Goal: Information Seeking & Learning: Learn about a topic

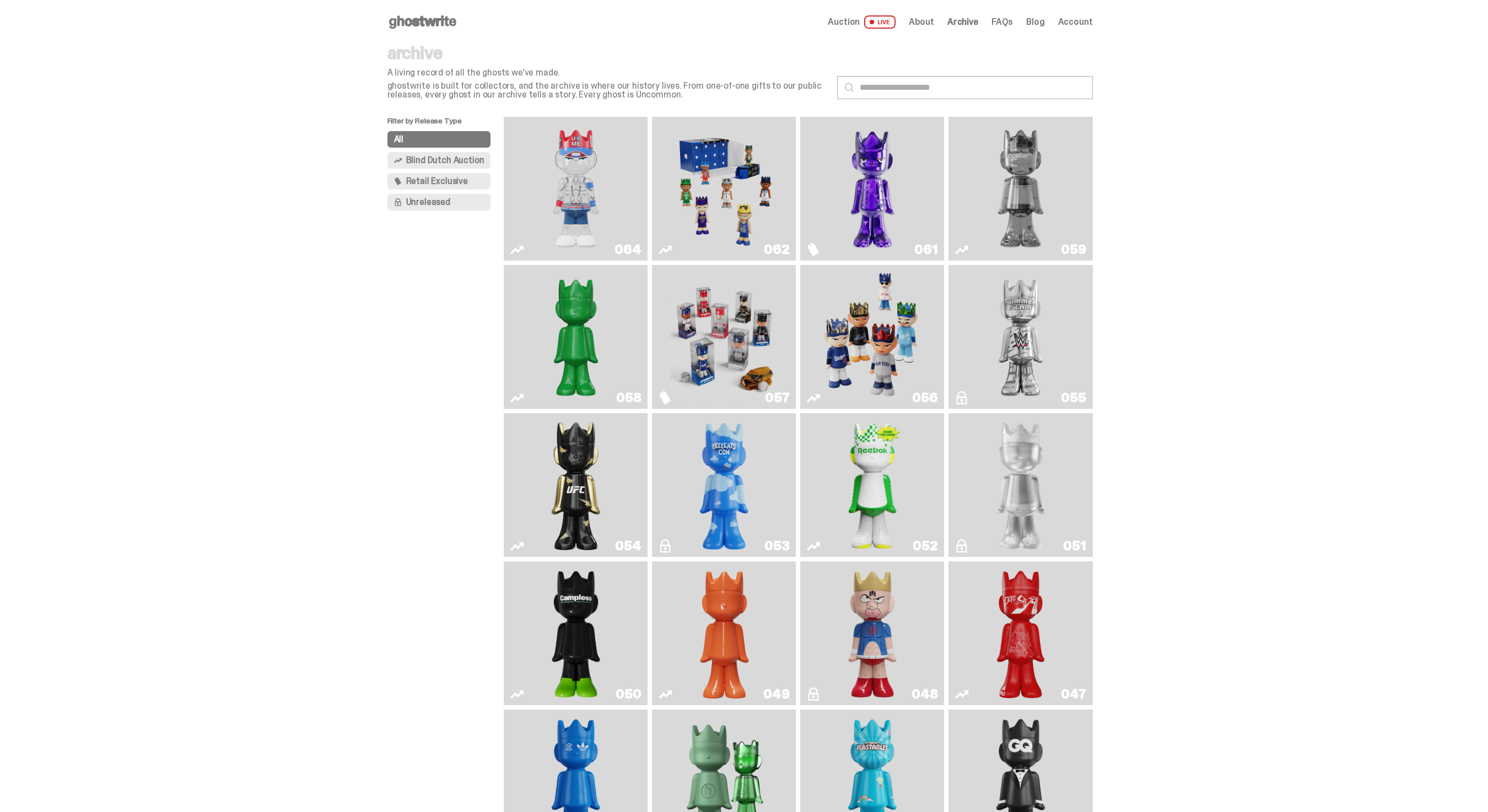
click at [560, 177] on img "You Can't See Me" at bounding box center [576, 189] width 108 height 135
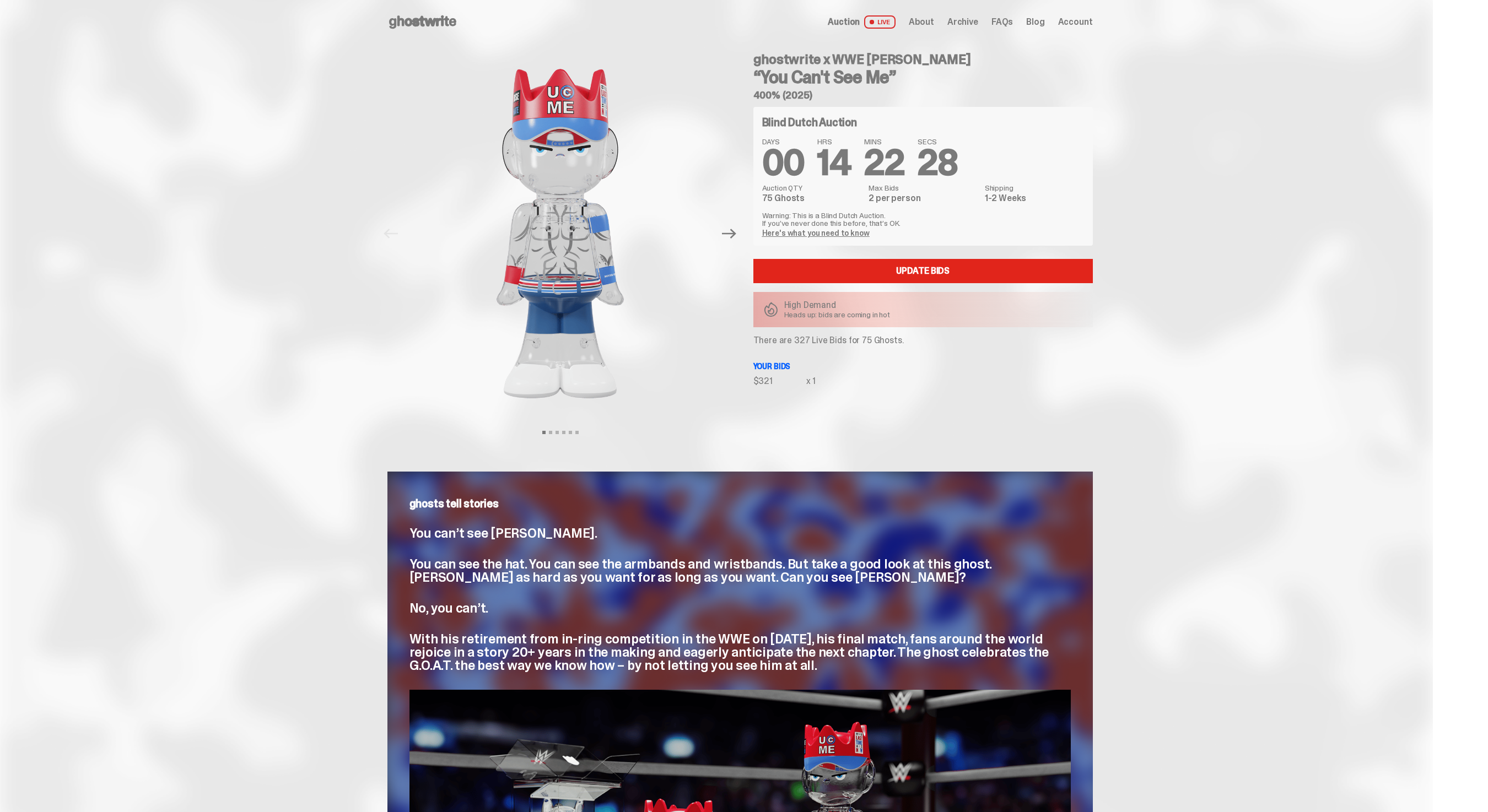
click at [971, 18] on span "Archive" at bounding box center [962, 22] width 31 height 9
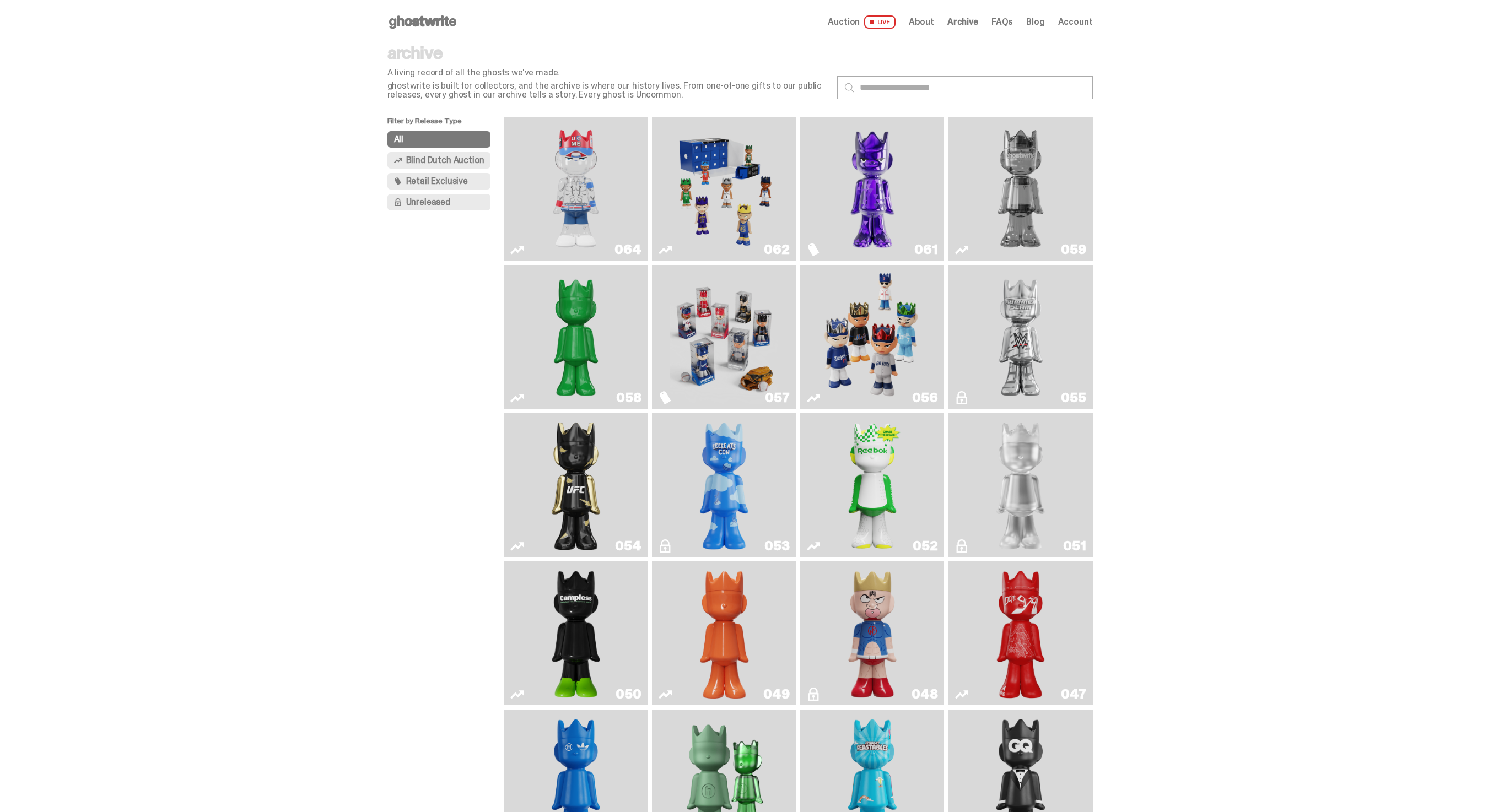
click at [584, 90] on p "ghostwrite is built for collectors, and the archive is where our history lives.…" at bounding box center [608, 90] width 441 height 18
click at [582, 207] on img "You Can't See Me" at bounding box center [576, 189] width 108 height 135
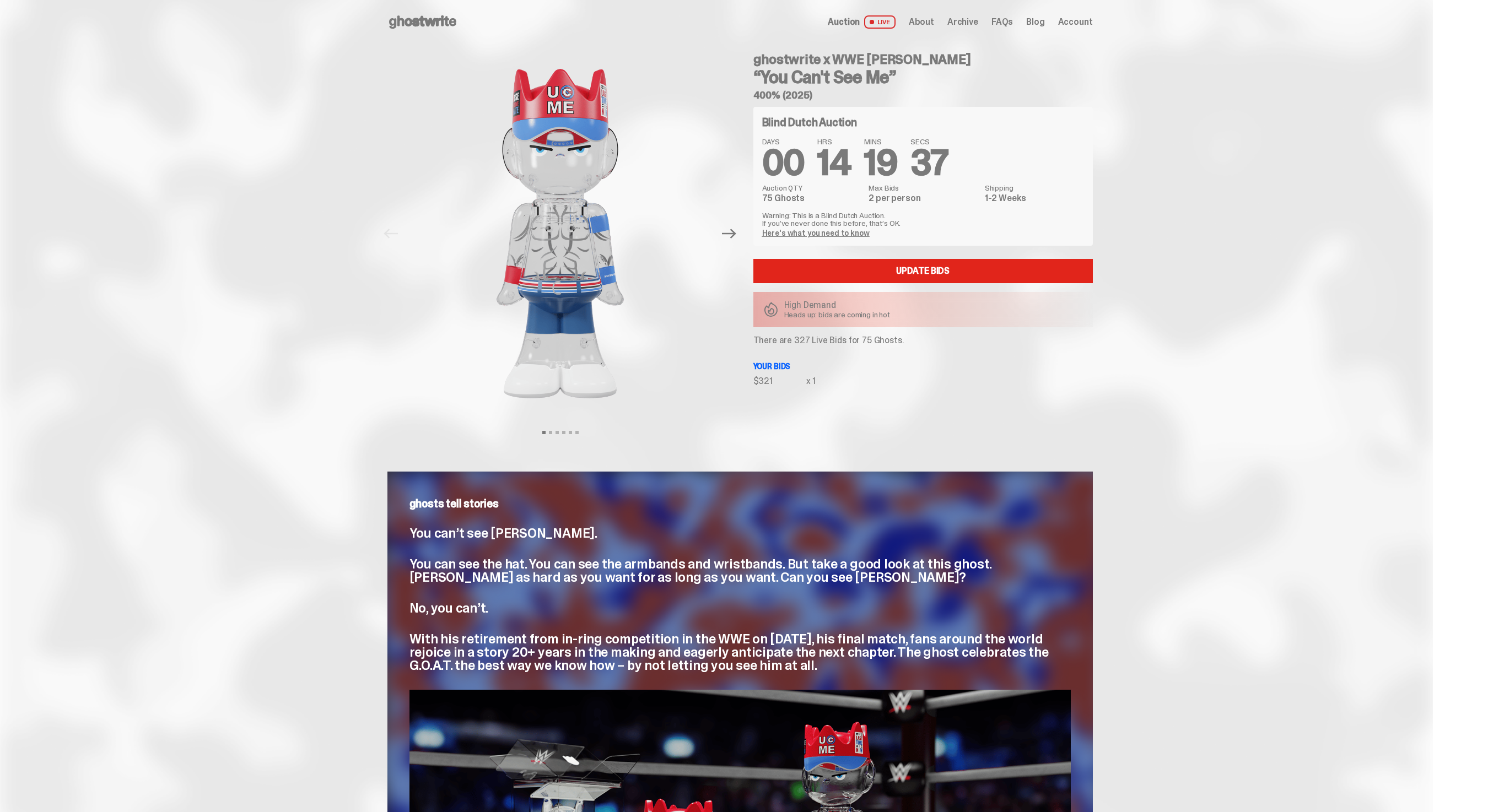
click at [972, 18] on span "Archive" at bounding box center [962, 22] width 31 height 9
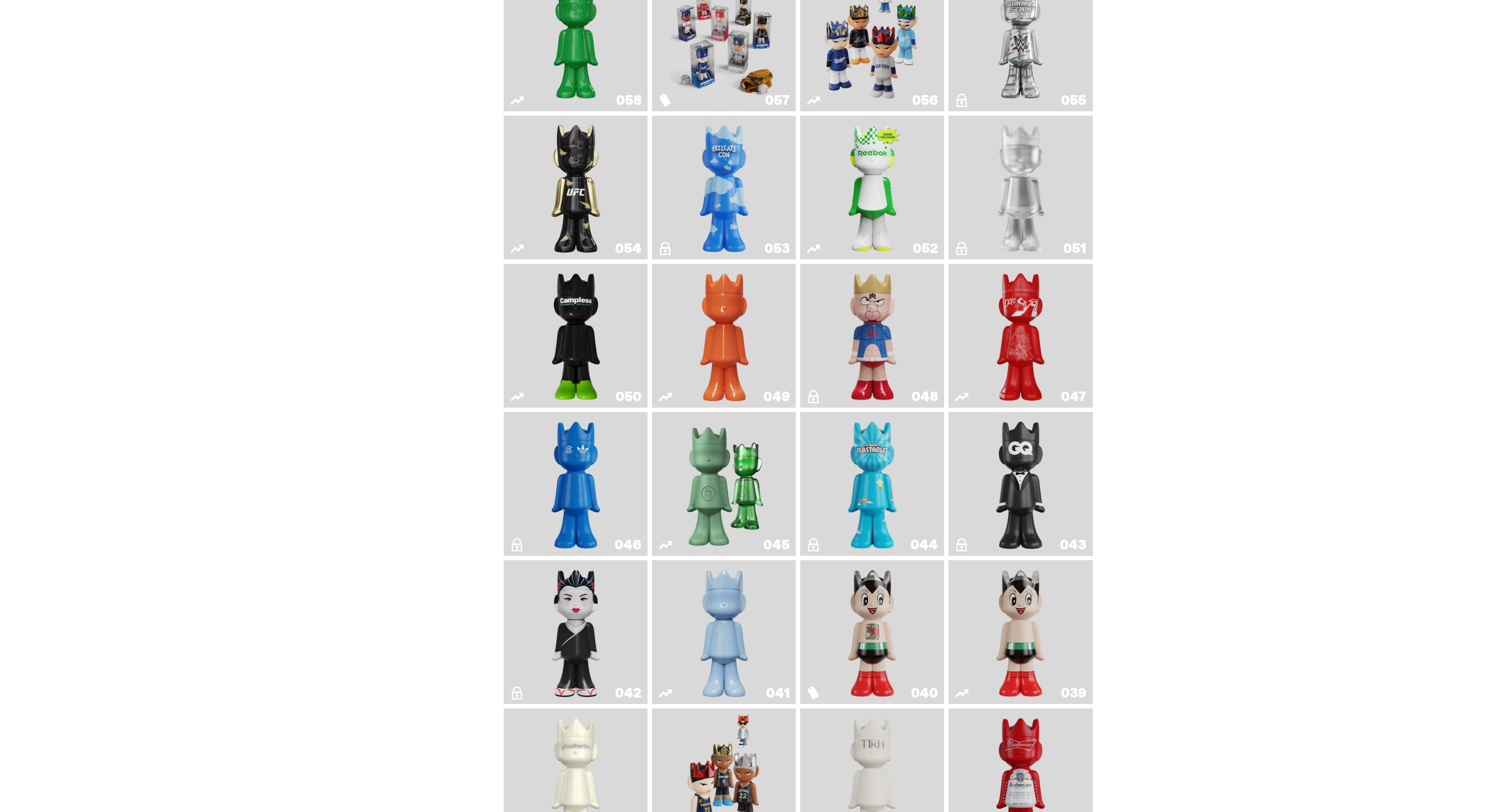
scroll to position [541, 0]
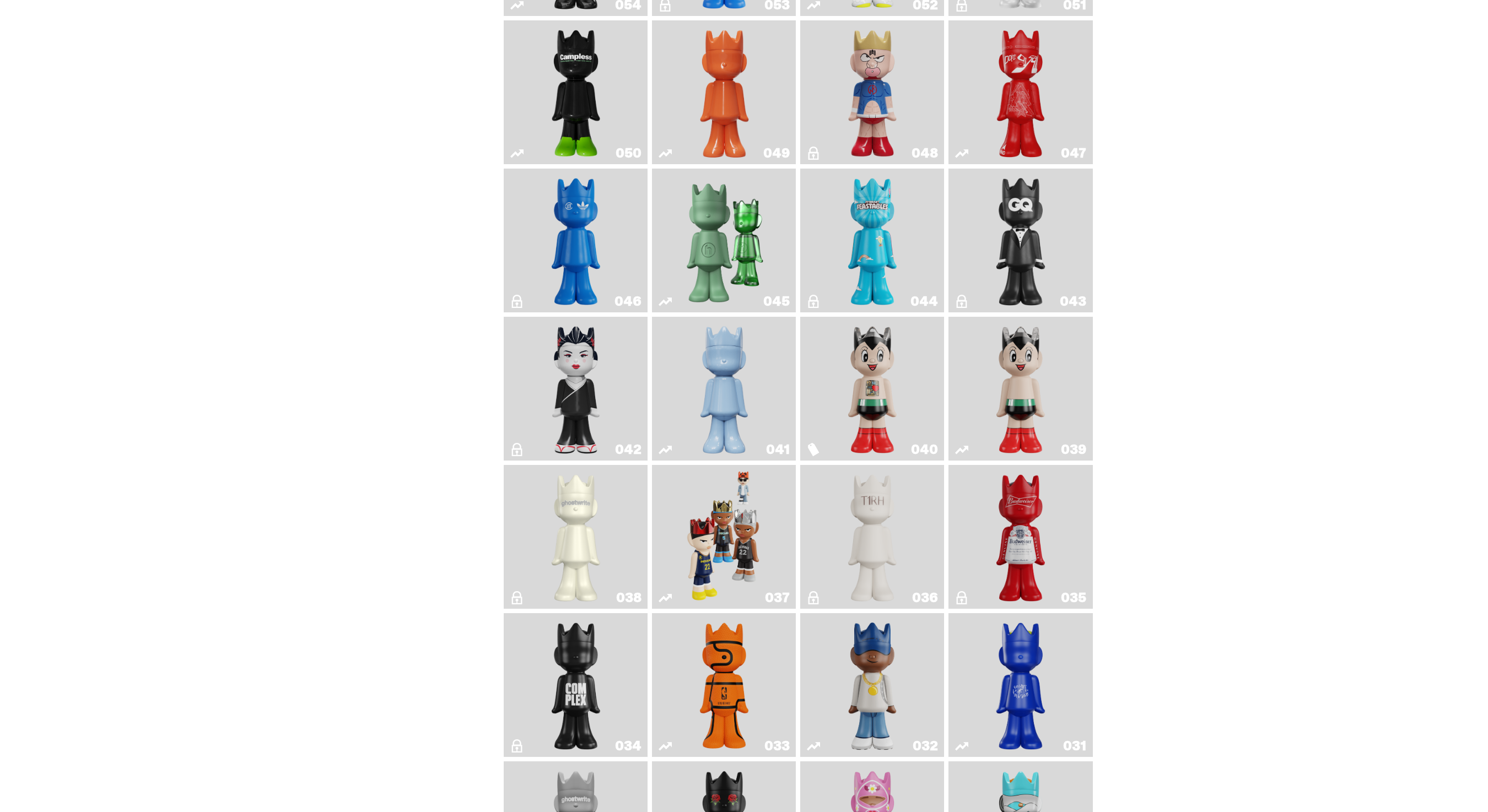
click at [768, 689] on link "033" at bounding box center [724, 686] width 131 height 135
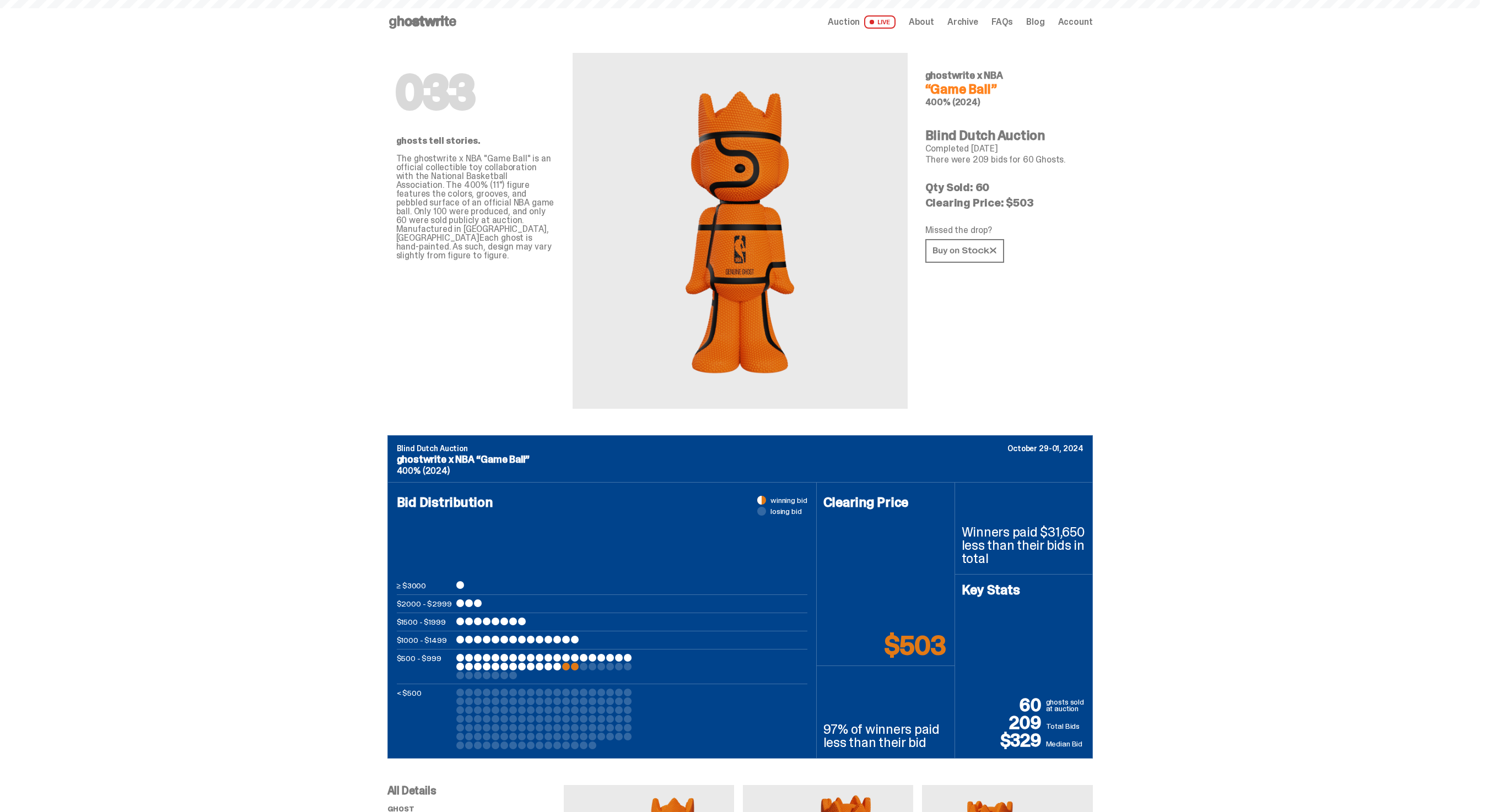
scroll to position [541, 0]
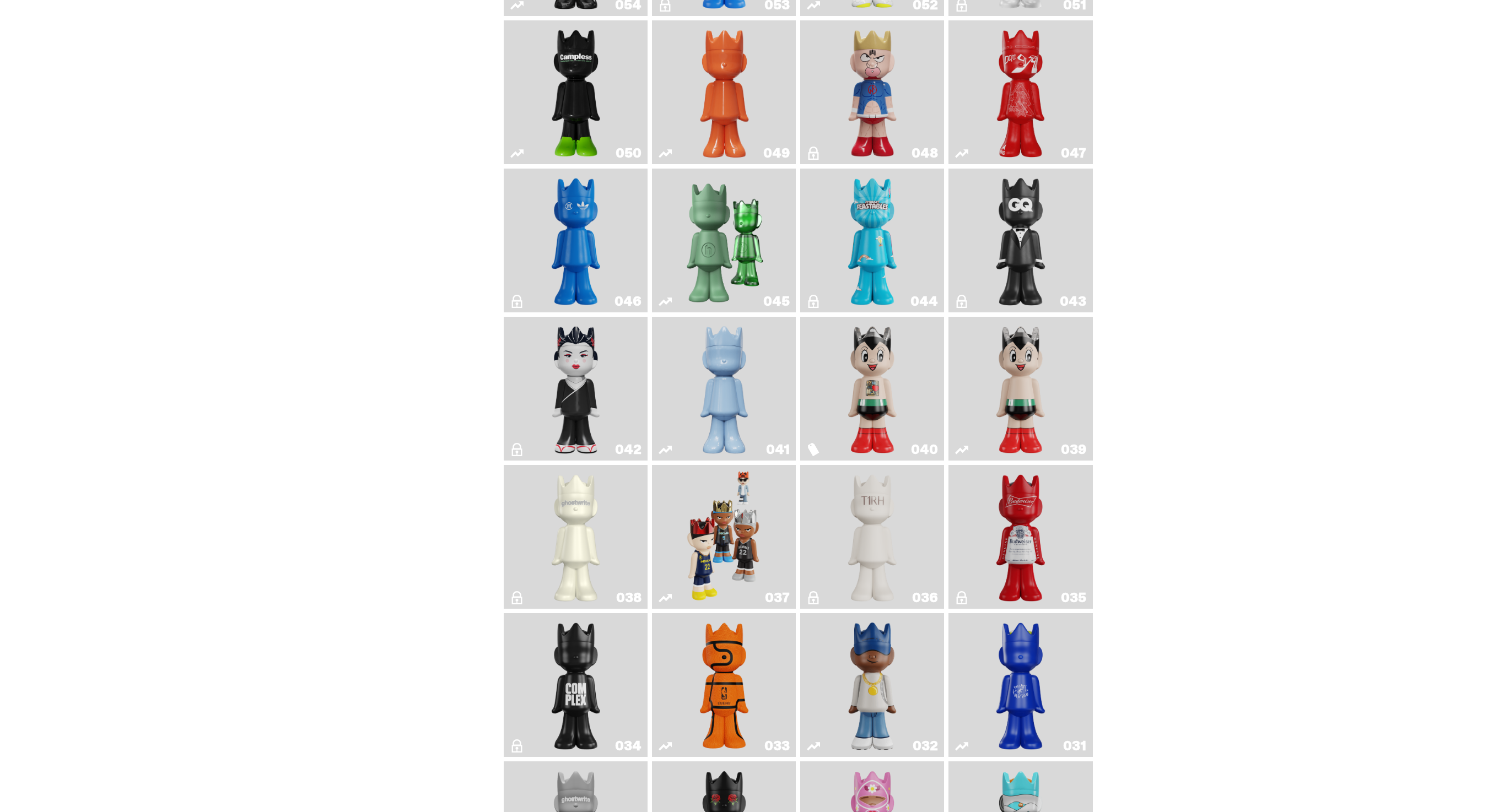
click at [612, 95] on link "050" at bounding box center [575, 92] width 131 height 135
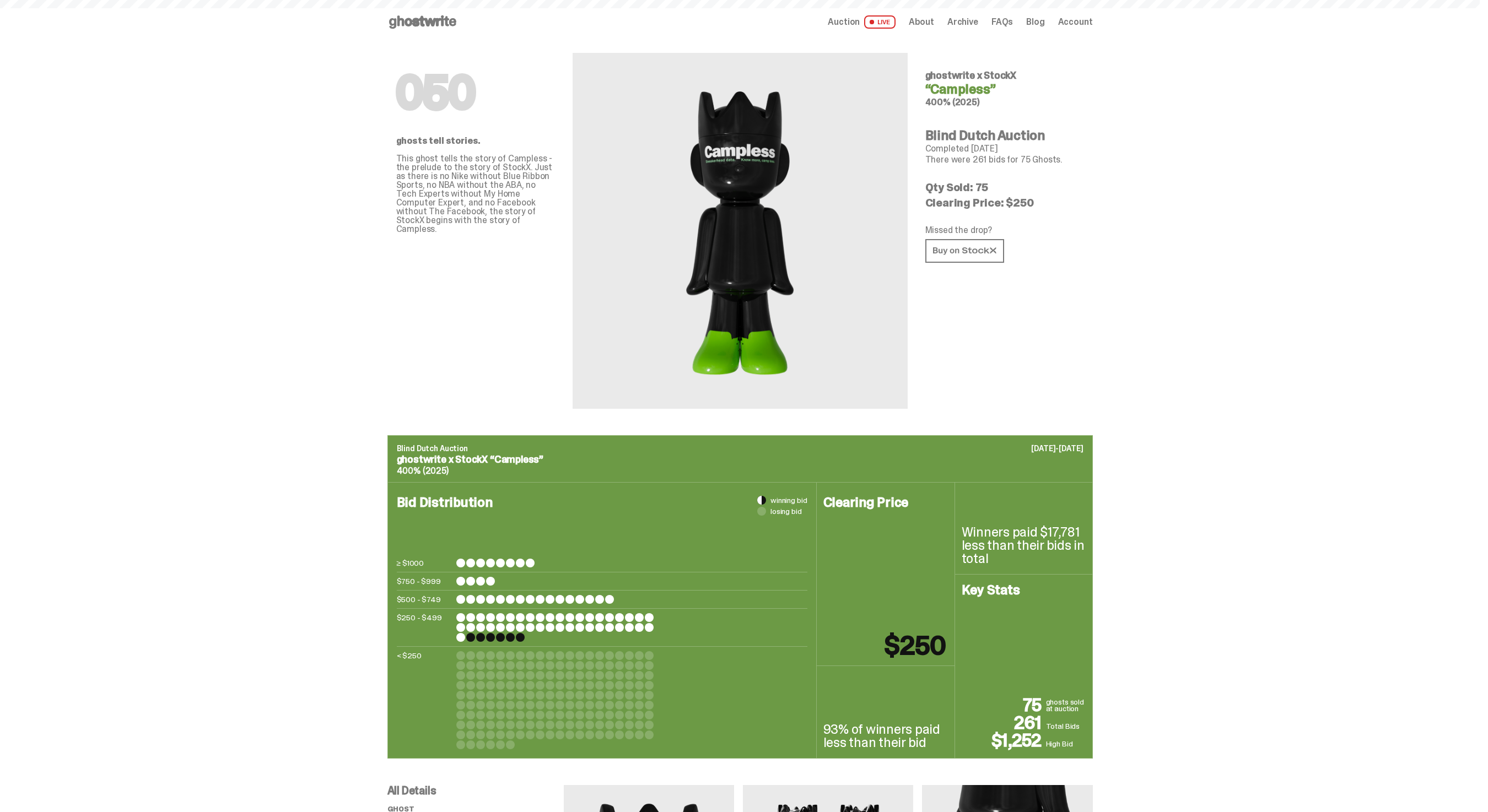
scroll to position [541, 0]
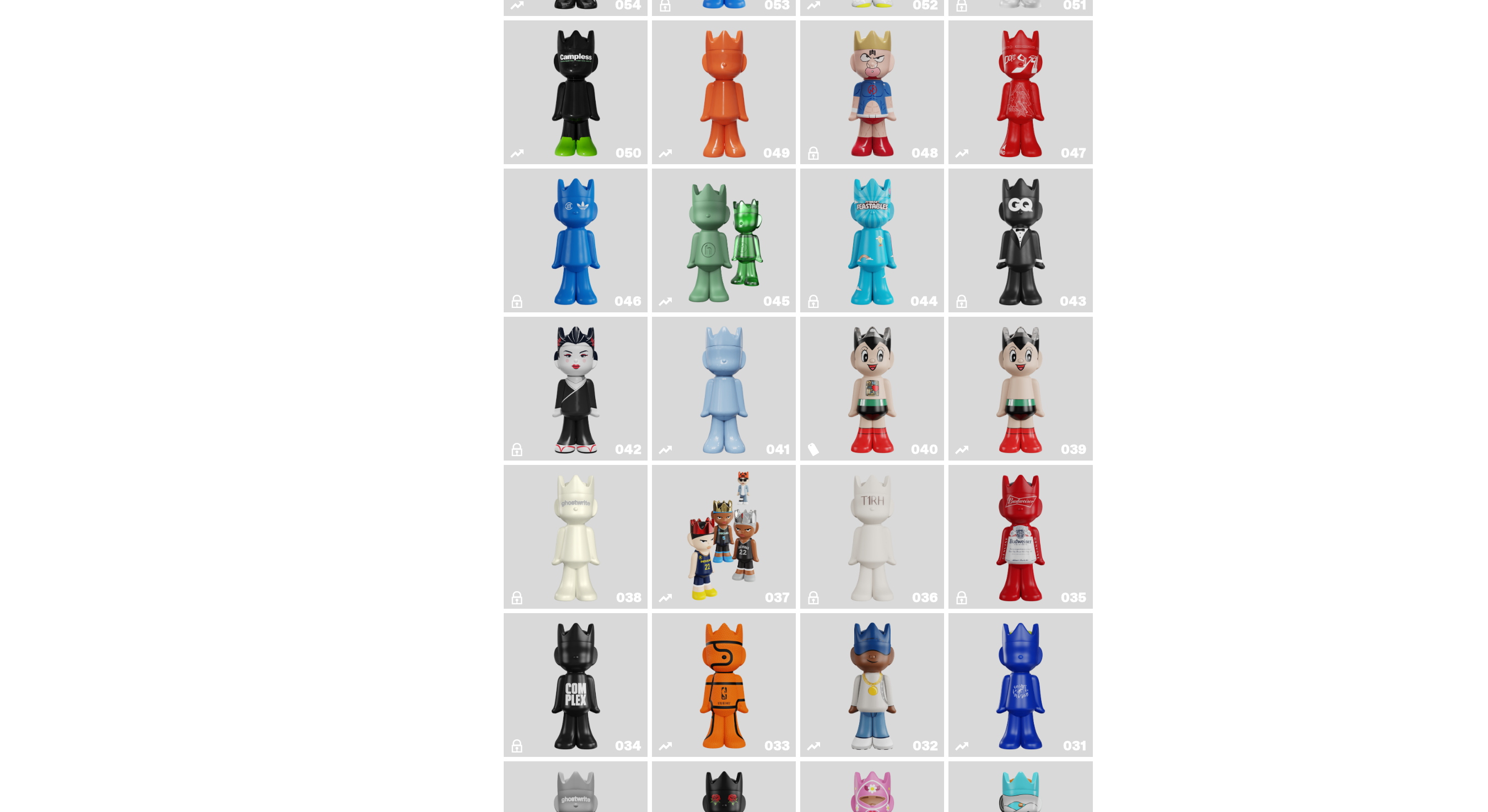
click at [715, 654] on img "Game Ball" at bounding box center [724, 686] width 58 height 135
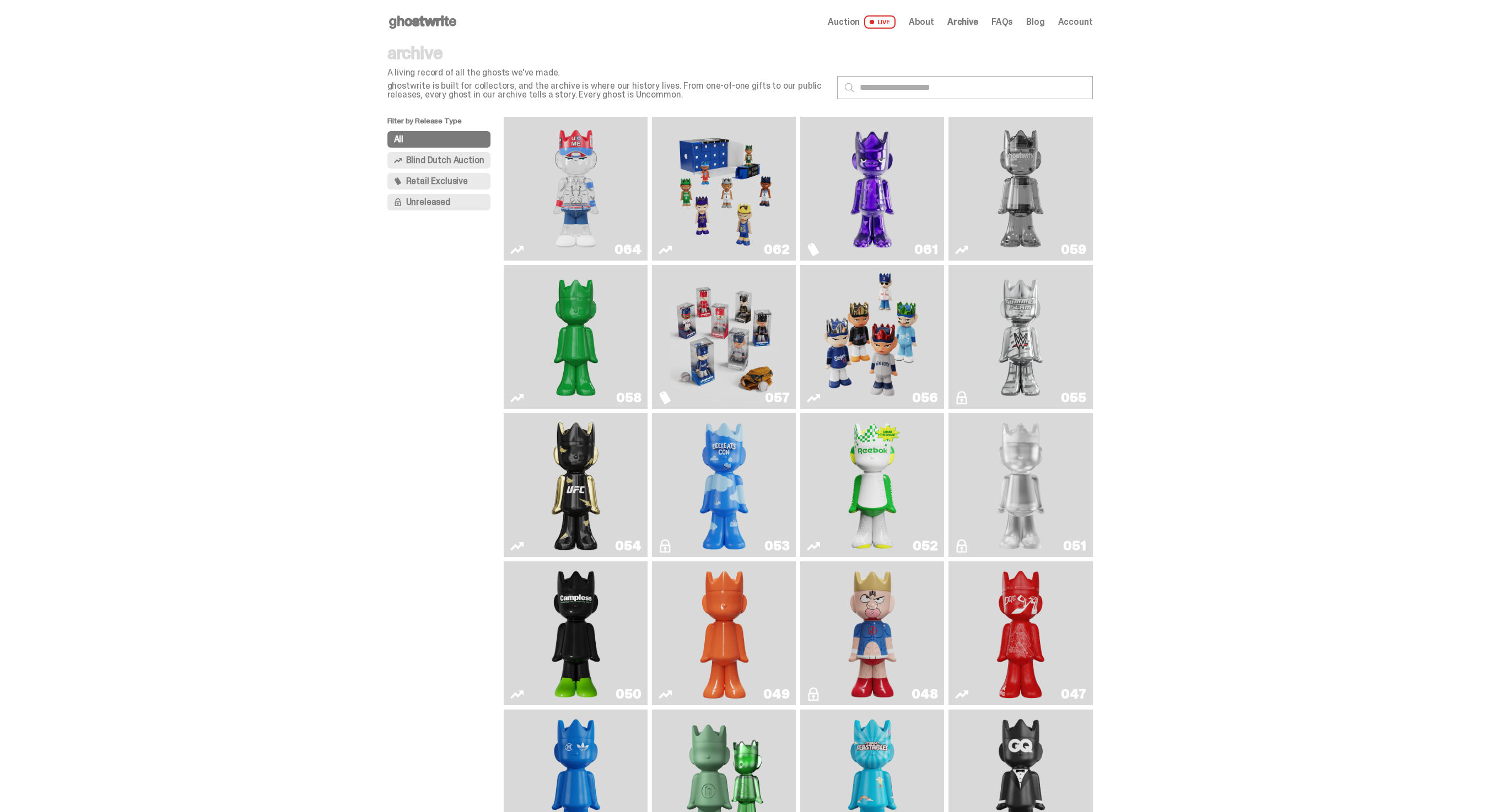
click at [546, 172] on img "You Can't See Me" at bounding box center [576, 189] width 108 height 135
